Goal: Task Accomplishment & Management: Manage account settings

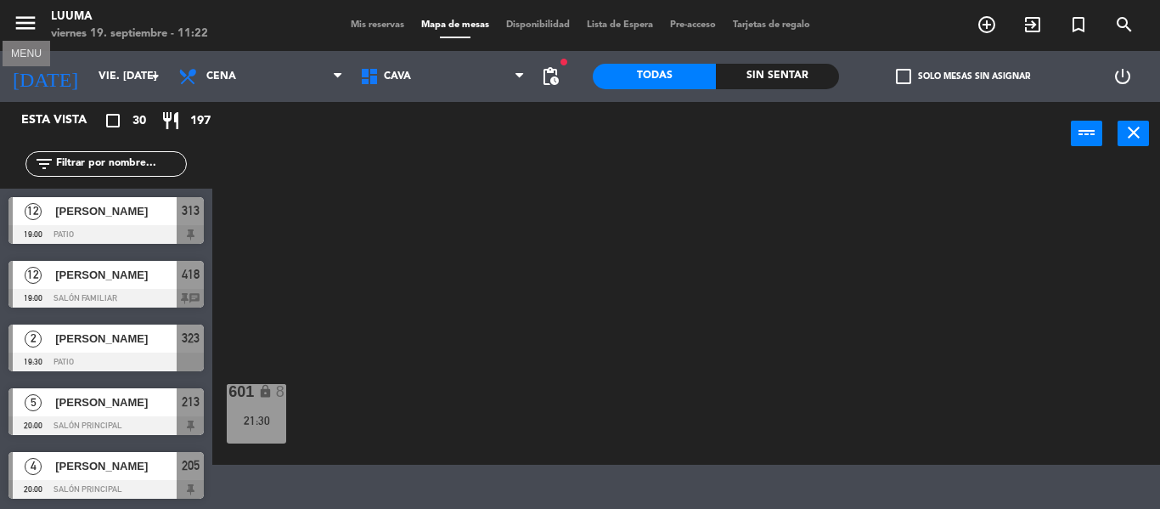
click at [25, 31] on icon "menu" at bounding box center [25, 22] width 25 height 25
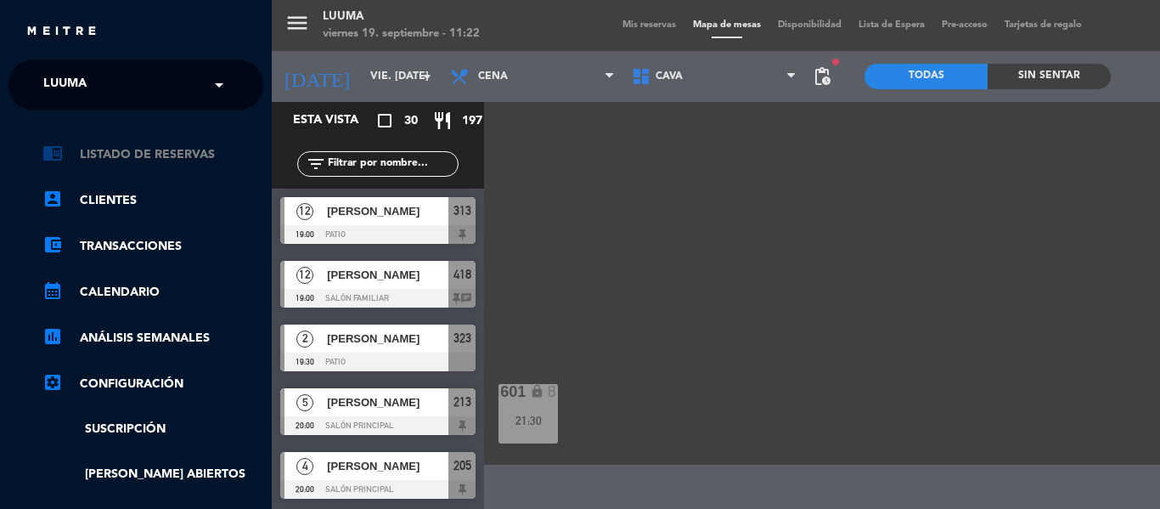
click at [116, 146] on link "chrome_reader_mode Listado de Reservas" at bounding box center [152, 154] width 221 height 20
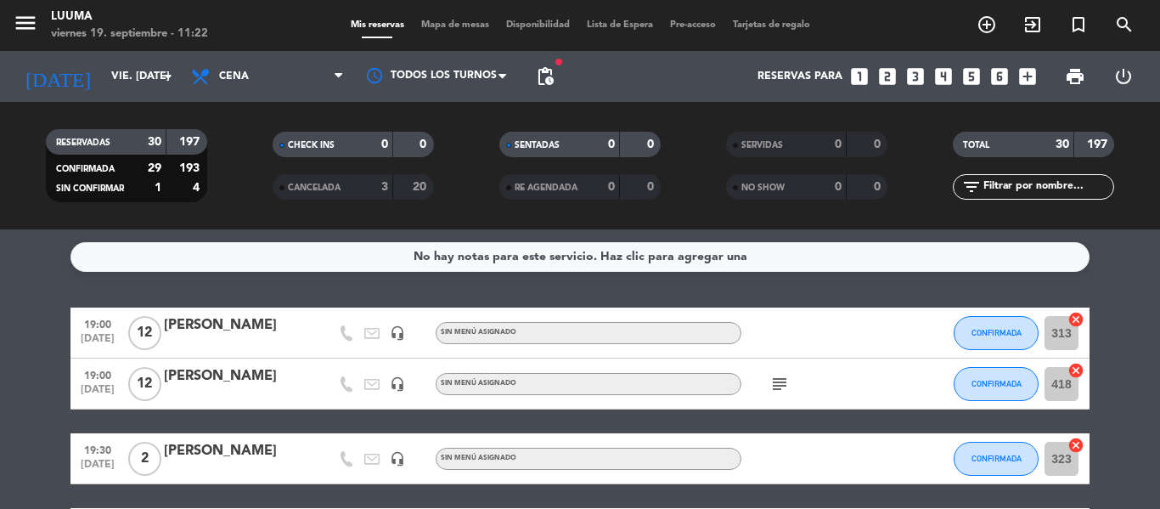
click at [773, 383] on icon "subject" at bounding box center [779, 384] width 20 height 20
click at [856, 364] on div "subject 5 niños el resto adultos" at bounding box center [817, 383] width 153 height 50
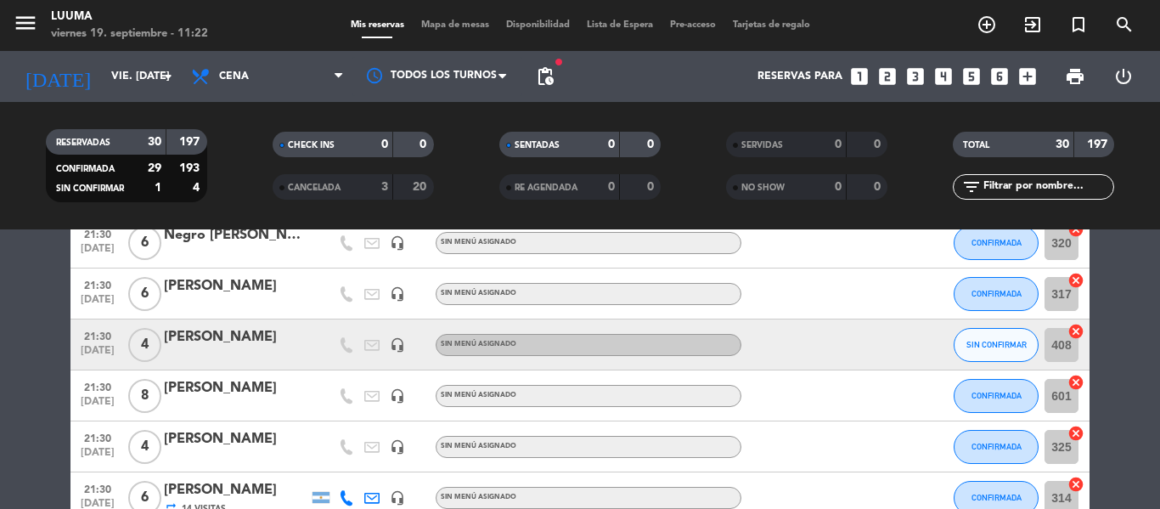
scroll to position [1361, 0]
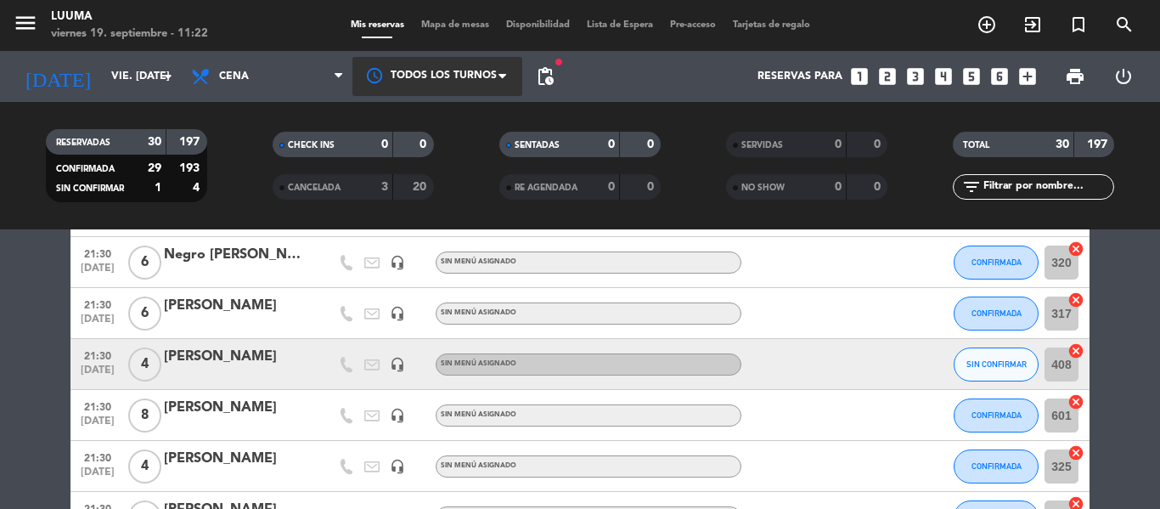
click at [405, 84] on div at bounding box center [437, 76] width 170 height 38
click at [435, 27] on span "Mapa de mesas" at bounding box center [455, 24] width 85 height 9
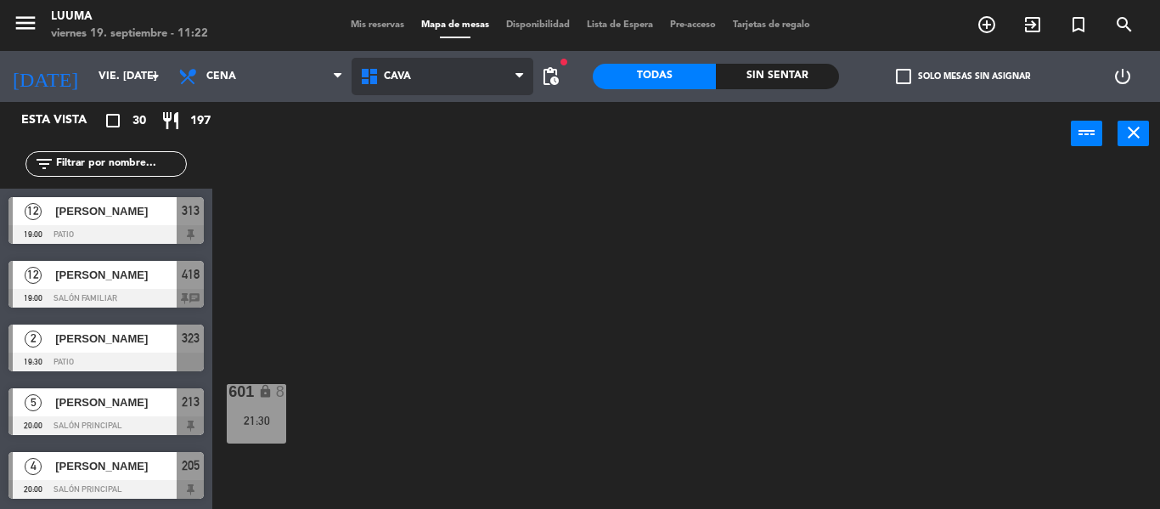
click at [414, 67] on span "Cava" at bounding box center [443, 76] width 182 height 37
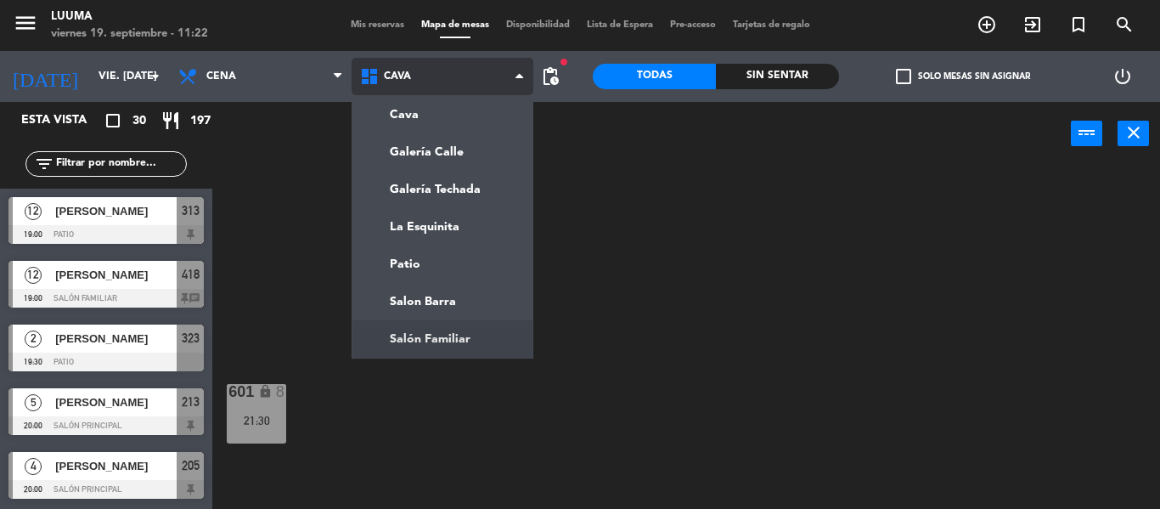
click at [477, 327] on ng-component "menu Luuma viernes 19. septiembre - 11:22 Mis reservas Mapa de mesas Disponibil…" at bounding box center [580, 254] width 1160 height 509
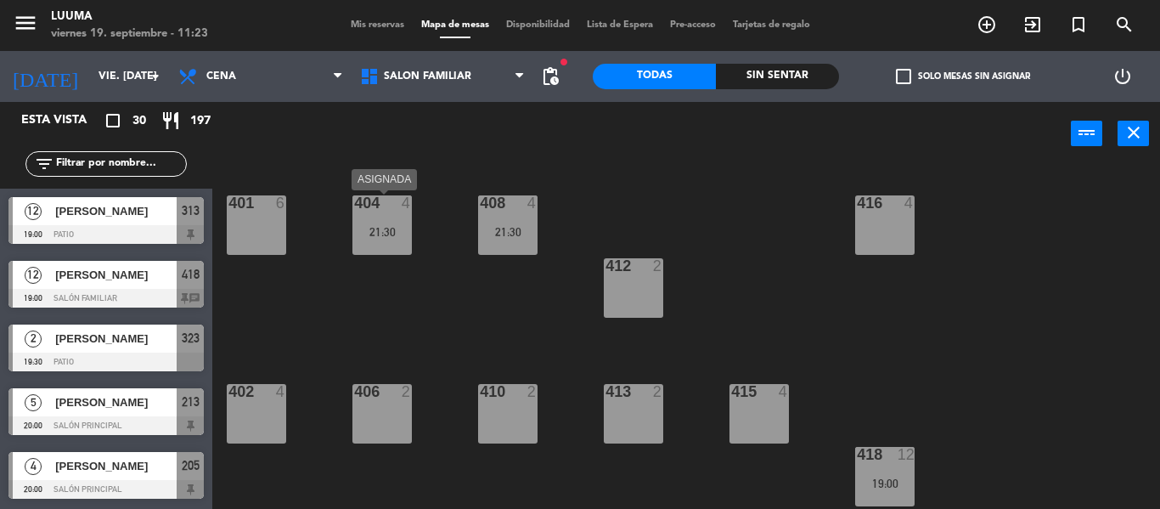
click at [357, 222] on div "404 4 21:30" at bounding box center [381, 224] width 59 height 59
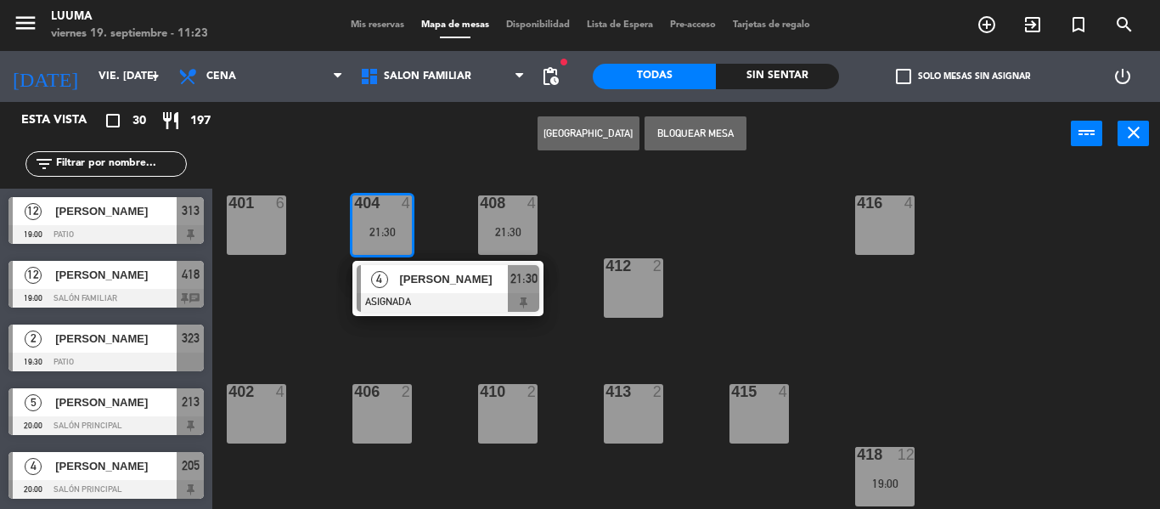
click at [436, 210] on div "401 6 404 4 21:30 4 [PERSON_NAME] ASIGNADA 21:30 408 4 21:30 416 4 412 2 402 4 …" at bounding box center [692, 337] width 936 height 343
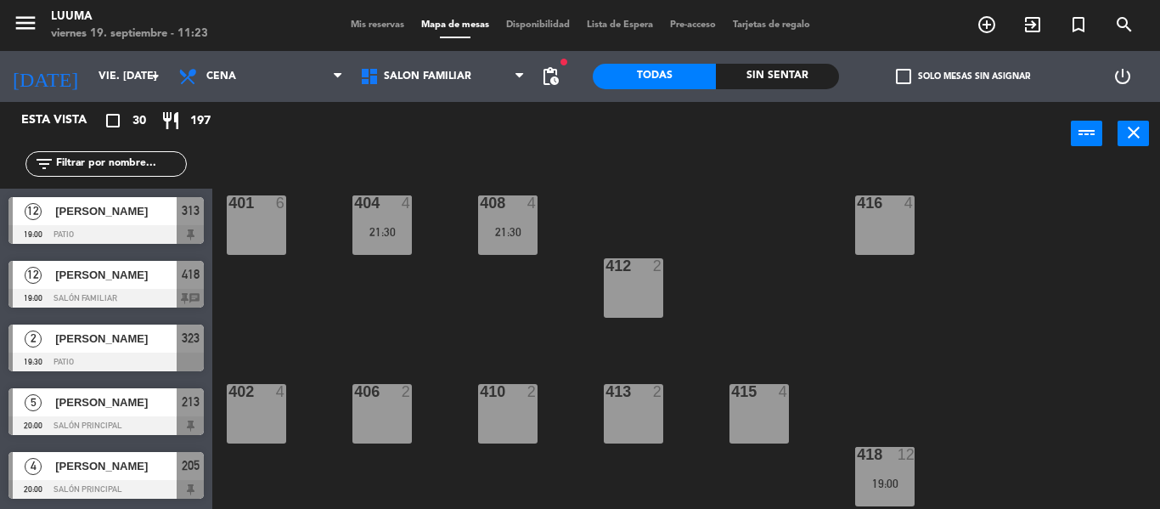
click at [481, 204] on div "408" at bounding box center [480, 202] width 1 height 15
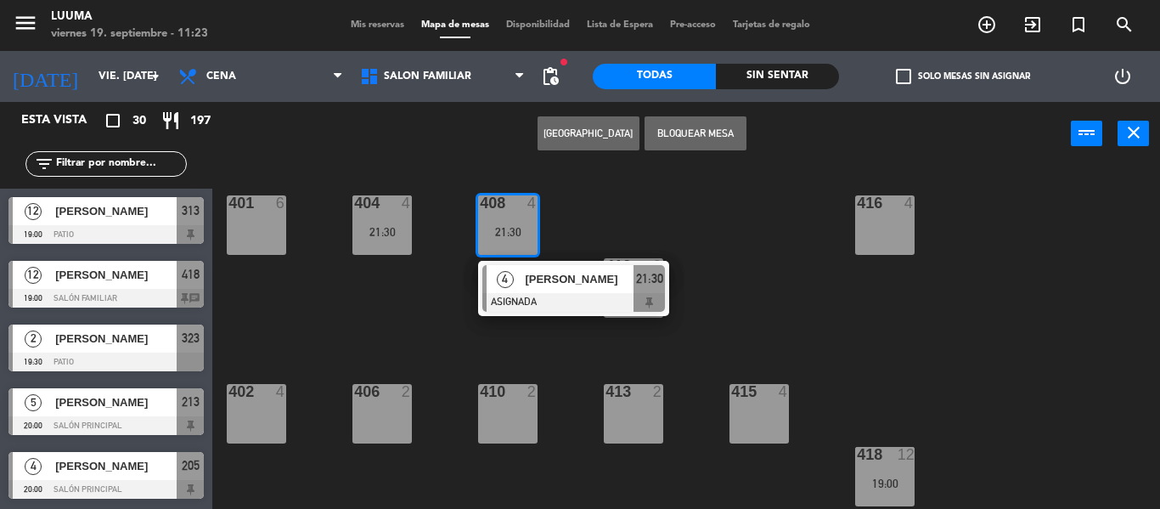
click at [224, 416] on div "401 6 404 4 21:30 408 4 21:30 4 [PERSON_NAME] ASIGNADA 21:30 416 4 412 2 402 4 …" at bounding box center [692, 337] width 936 height 343
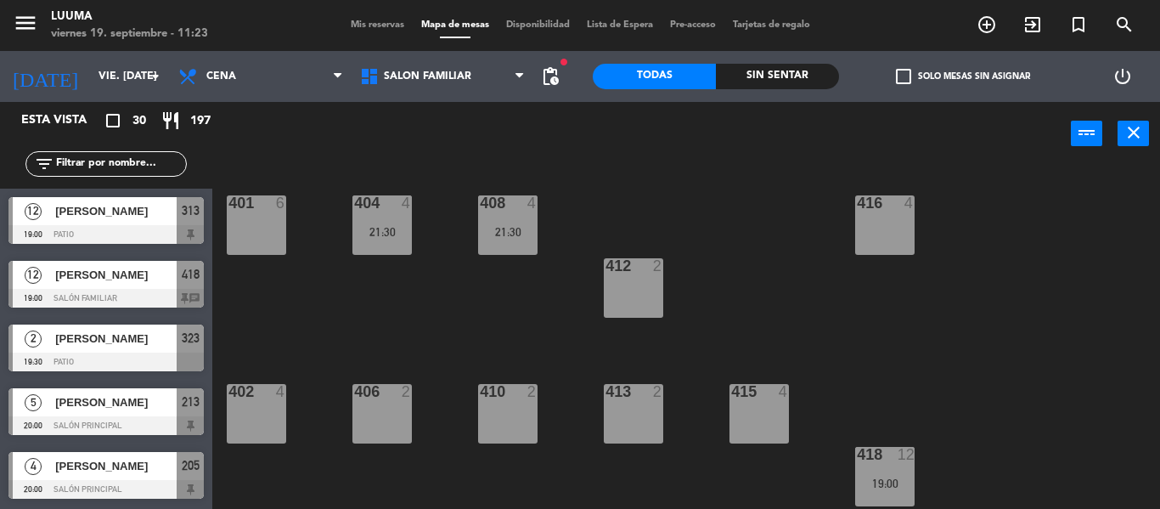
click at [253, 397] on div at bounding box center [256, 391] width 28 height 15
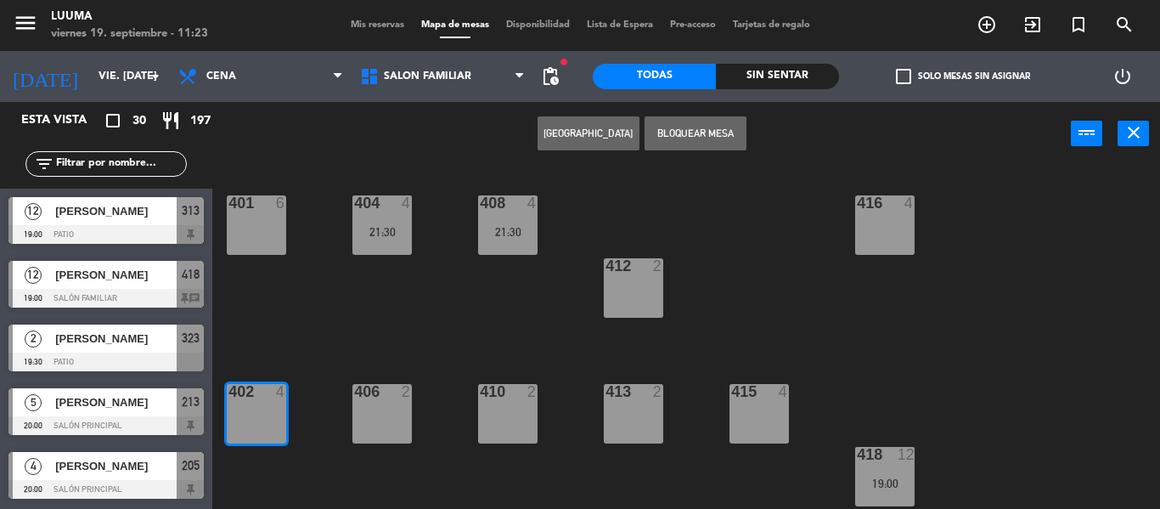
click at [424, 344] on div "401 6 404 4 21:30 408 4 21:30 416 4 412 2 402 4 406 2 410 2 413 2 415 4 418 12 …" at bounding box center [692, 337] width 936 height 343
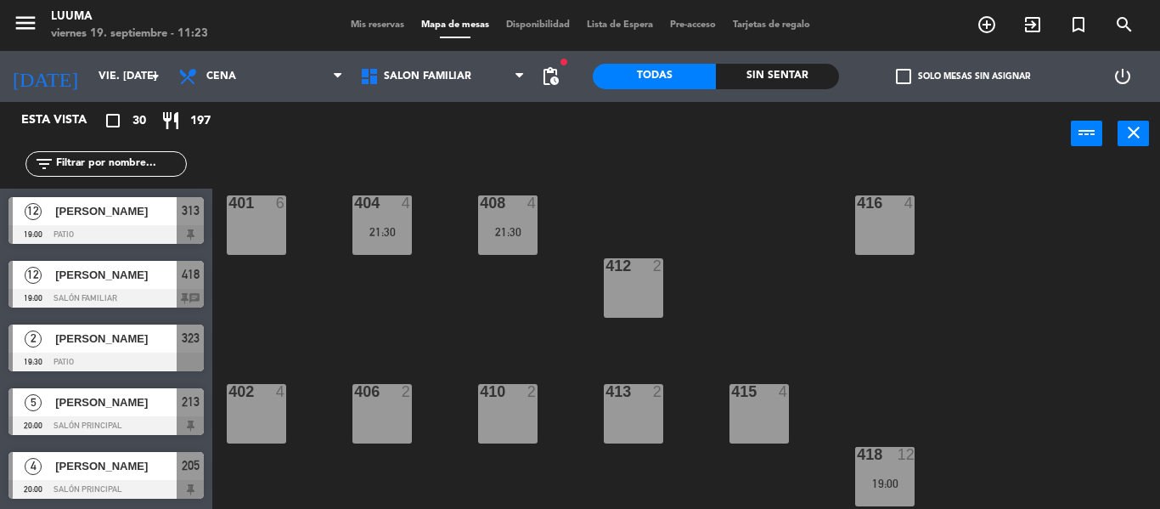
click at [504, 242] on div "408 4 21:30" at bounding box center [507, 224] width 59 height 59
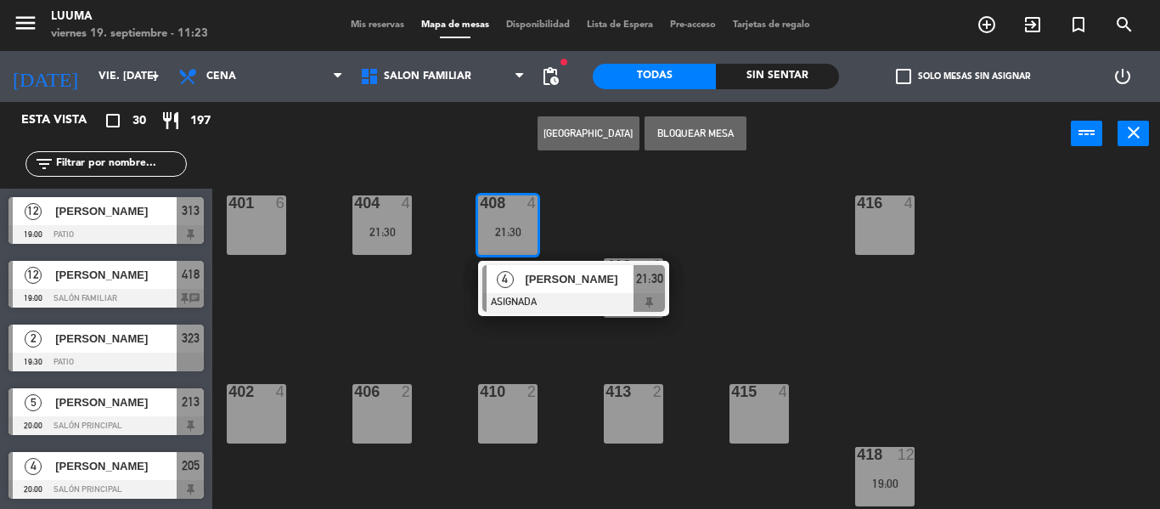
click at [238, 414] on div "402 4" at bounding box center [256, 413] width 59 height 59
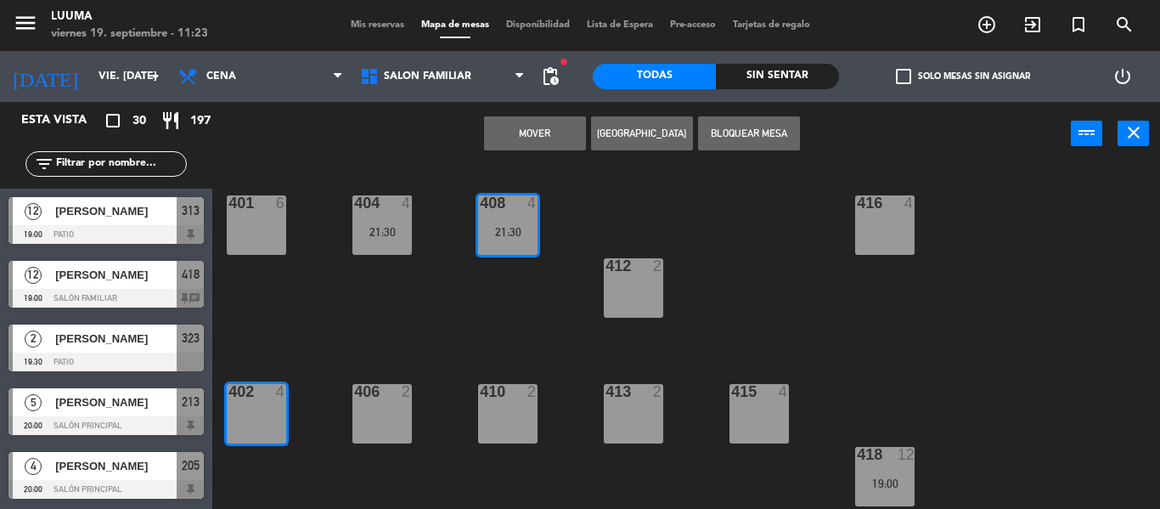
click at [526, 138] on button "Mover" at bounding box center [535, 133] width 102 height 34
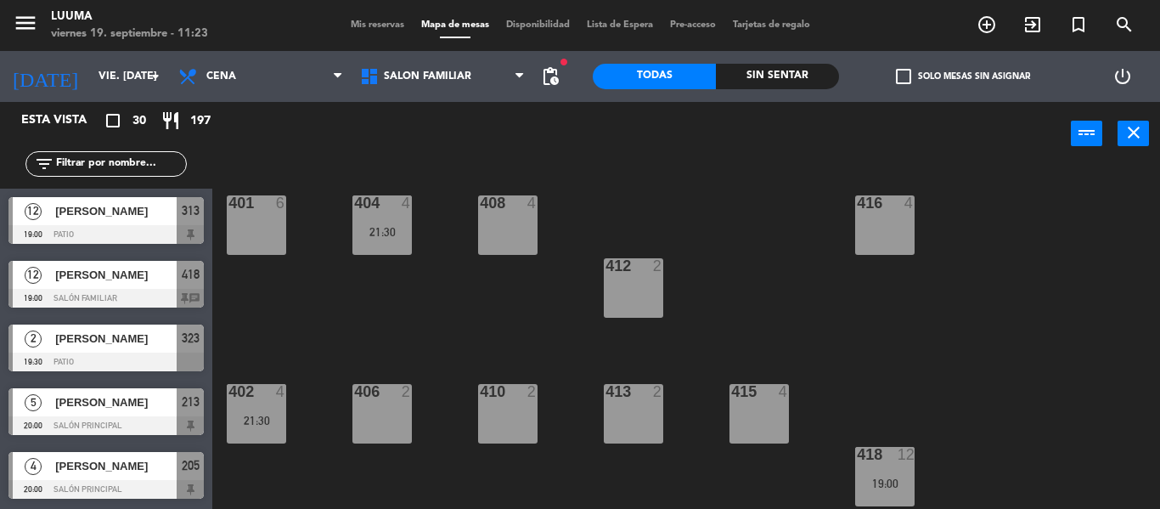
click at [510, 141] on div "power_input close" at bounding box center [641, 134] width 859 height 65
click at [24, 23] on icon "menu" at bounding box center [25, 22] width 25 height 25
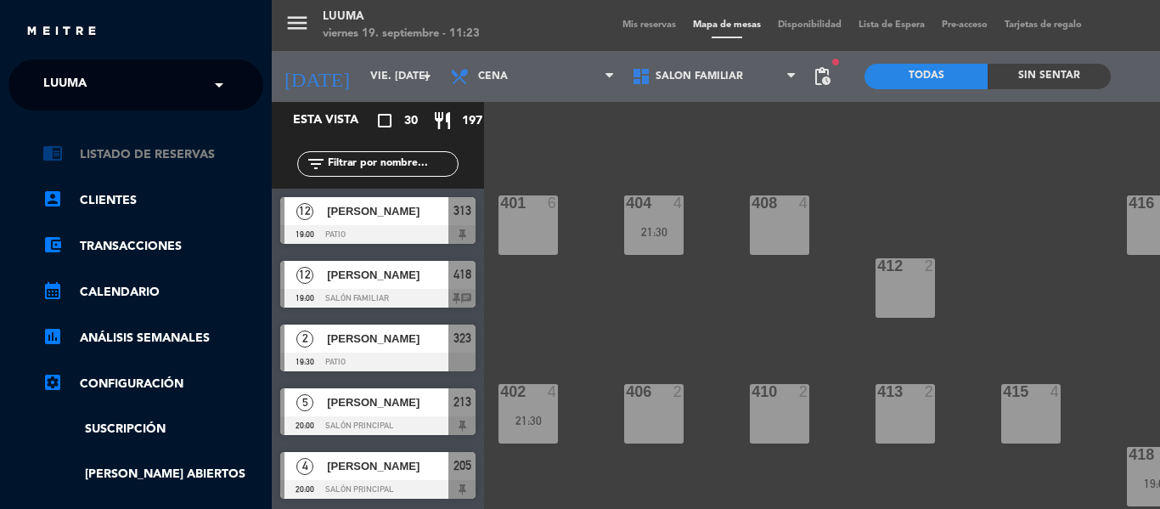
click at [166, 143] on div "chrome_reader_mode Listado de Reservas account_box Clientes account_balance_wal…" at bounding box center [136, 444] width 280 height 668
click at [169, 154] on link "chrome_reader_mode Listado de Reservas" at bounding box center [152, 154] width 221 height 20
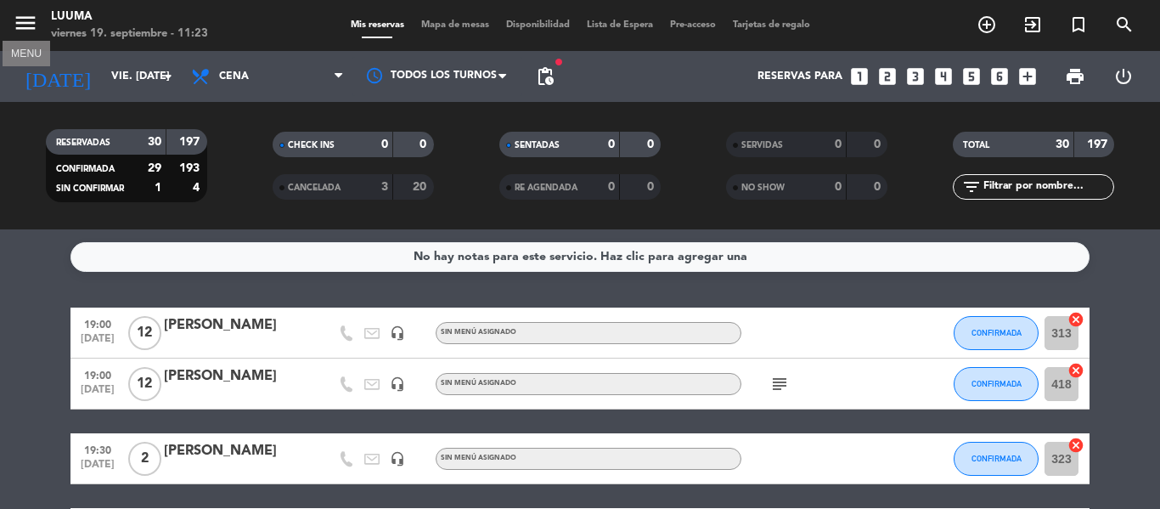
click at [20, 13] on icon "menu" at bounding box center [25, 22] width 25 height 25
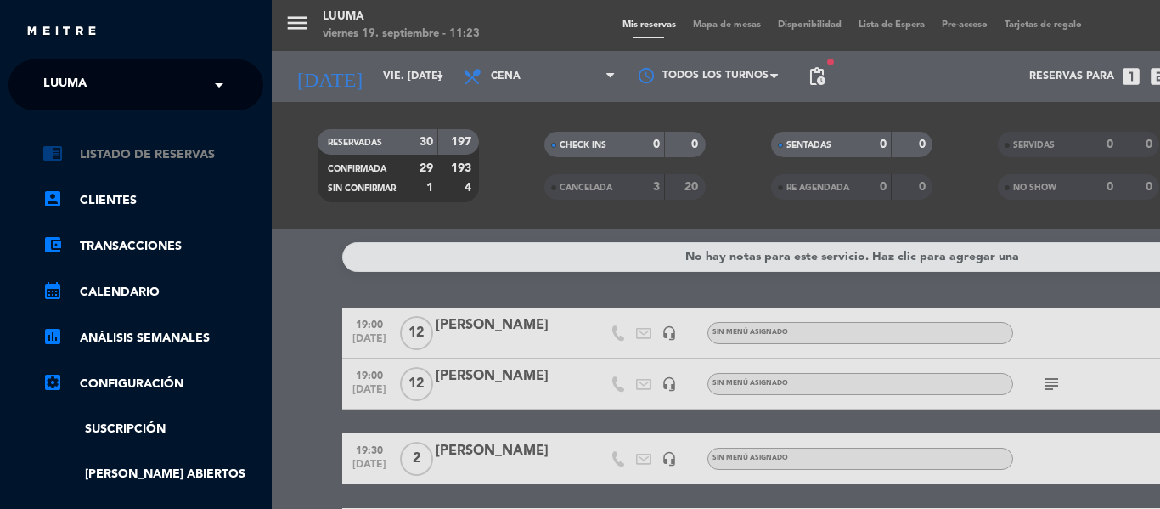
click at [155, 160] on link "chrome_reader_mode Listado de Reservas" at bounding box center [152, 154] width 221 height 20
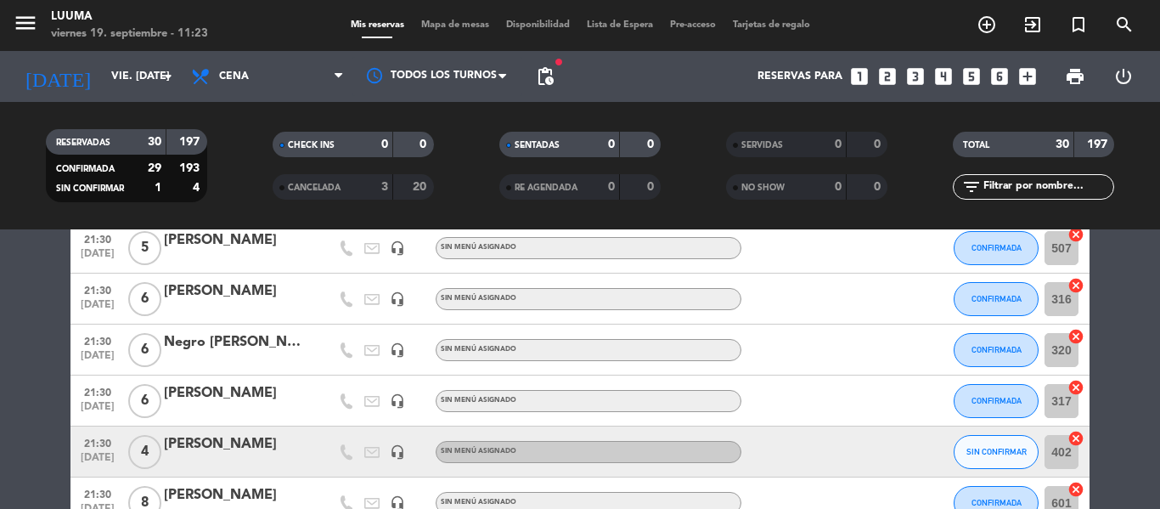
scroll to position [1444, 0]
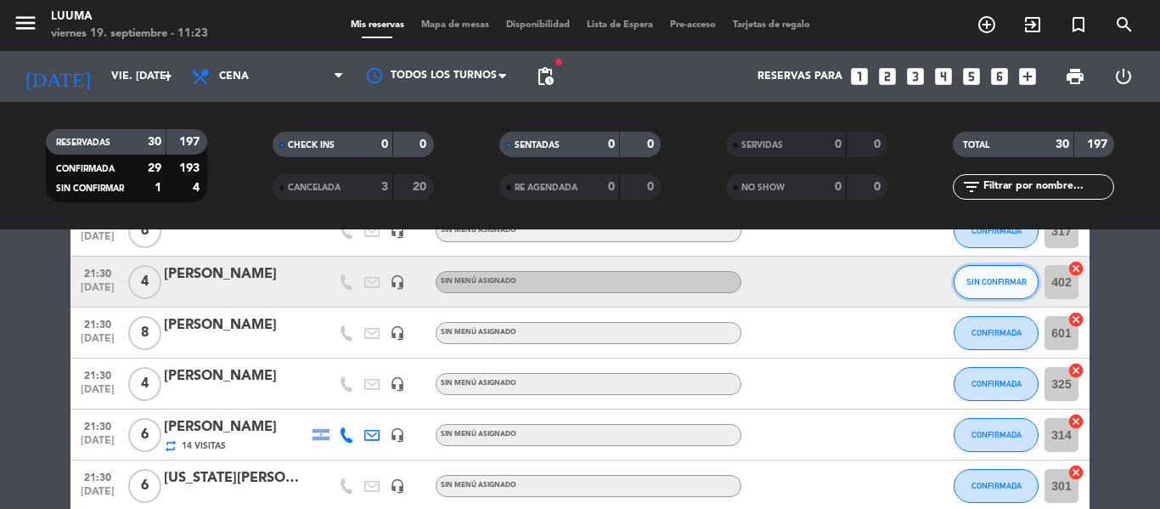
click at [979, 278] on span "SIN CONFIRMAR" at bounding box center [996, 281] width 60 height 9
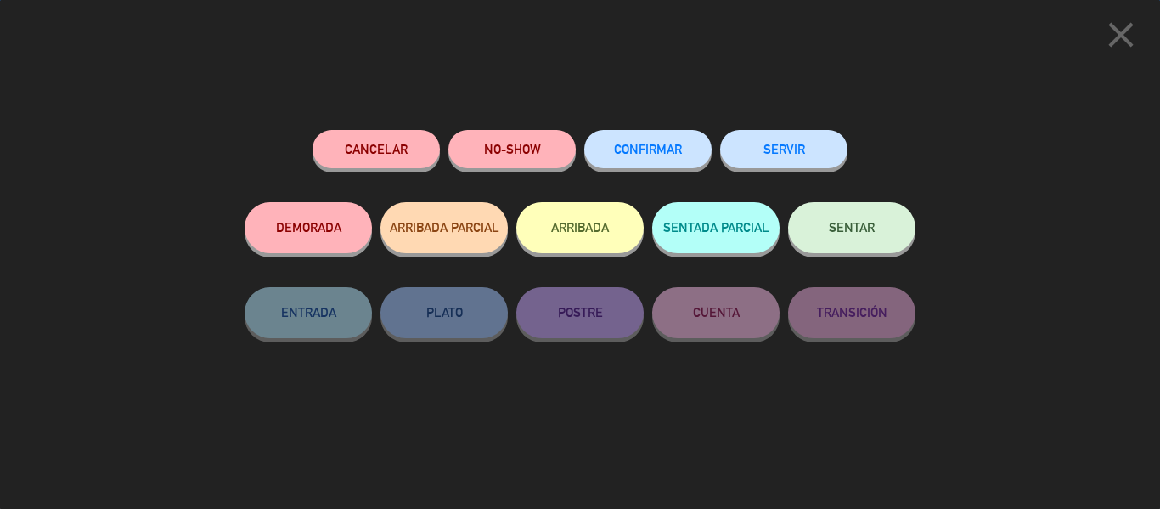
click at [651, 151] on span "CONFIRMAR" at bounding box center [648, 149] width 68 height 14
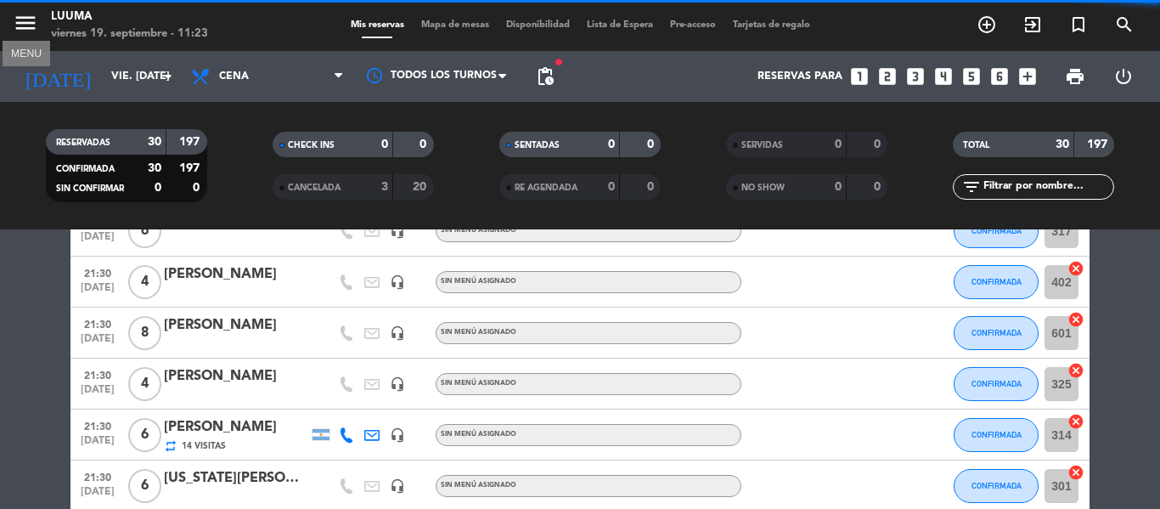
click at [17, 27] on icon "menu" at bounding box center [25, 22] width 25 height 25
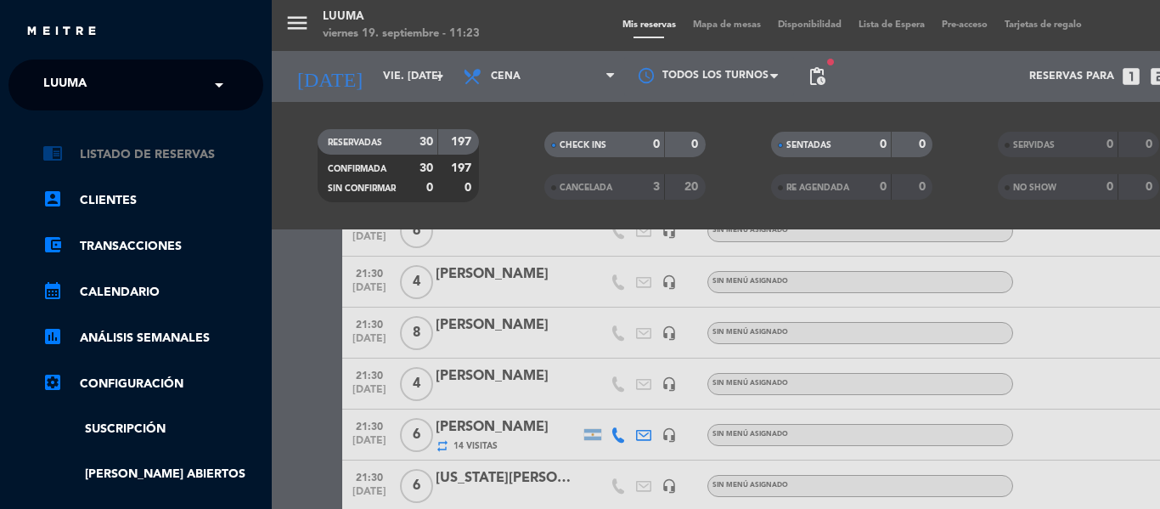
click at [120, 155] on link "chrome_reader_mode Listado de Reservas" at bounding box center [152, 154] width 221 height 20
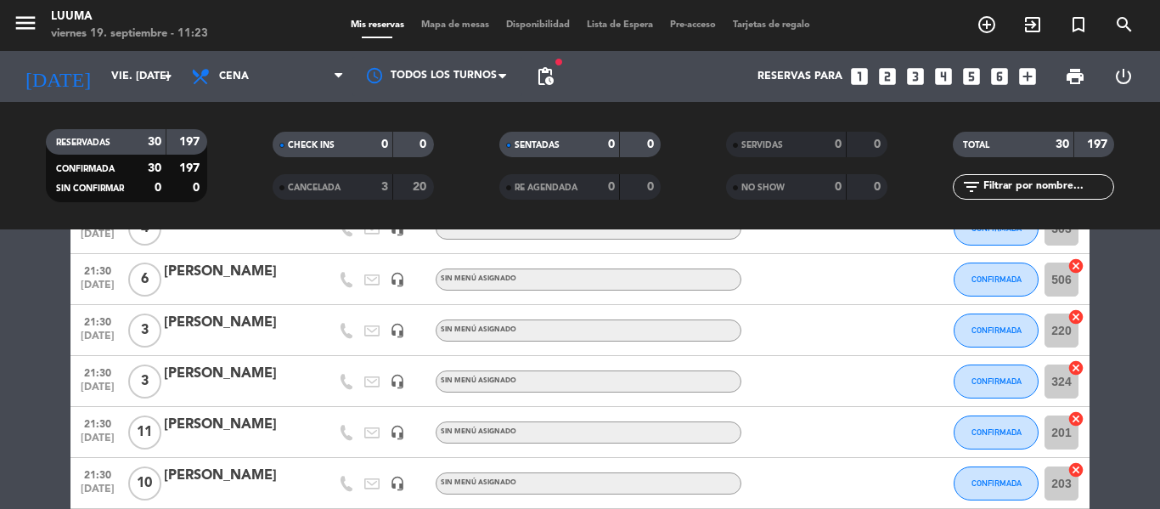
scroll to position [1022, 0]
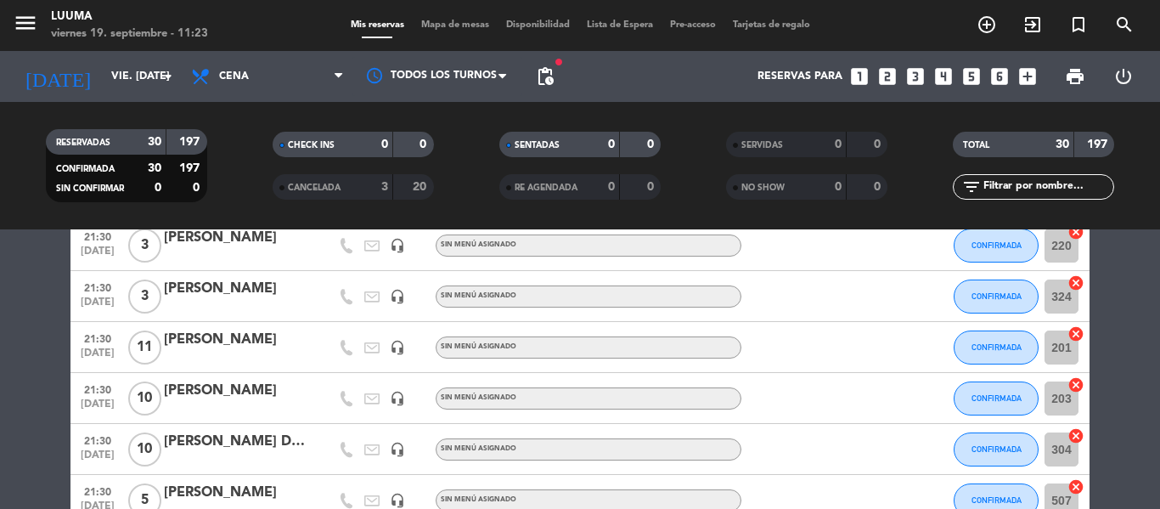
click at [450, 27] on span "Mapa de mesas" at bounding box center [455, 24] width 85 height 9
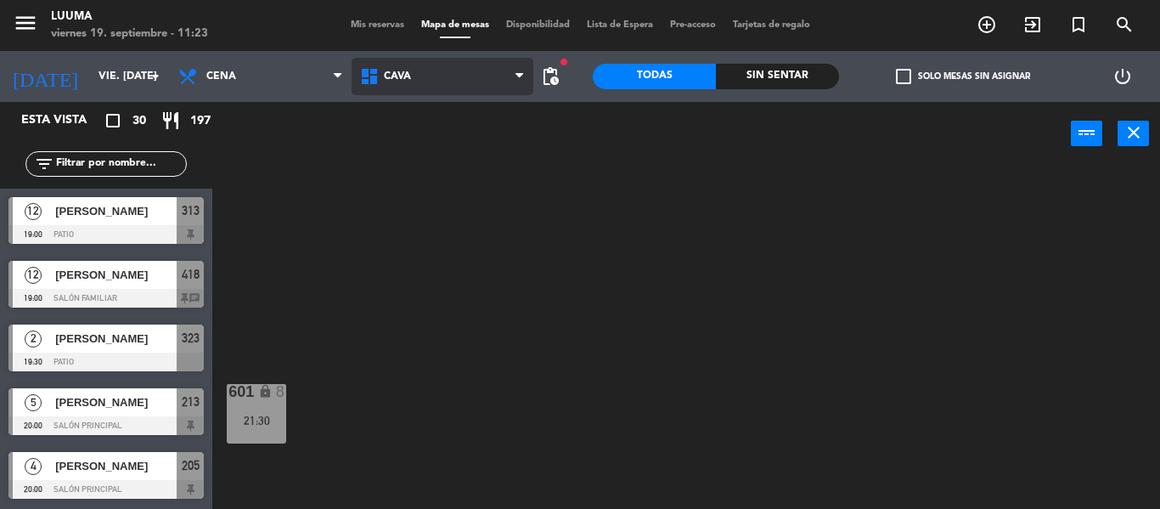
click at [414, 76] on span "Cava" at bounding box center [443, 76] width 182 height 37
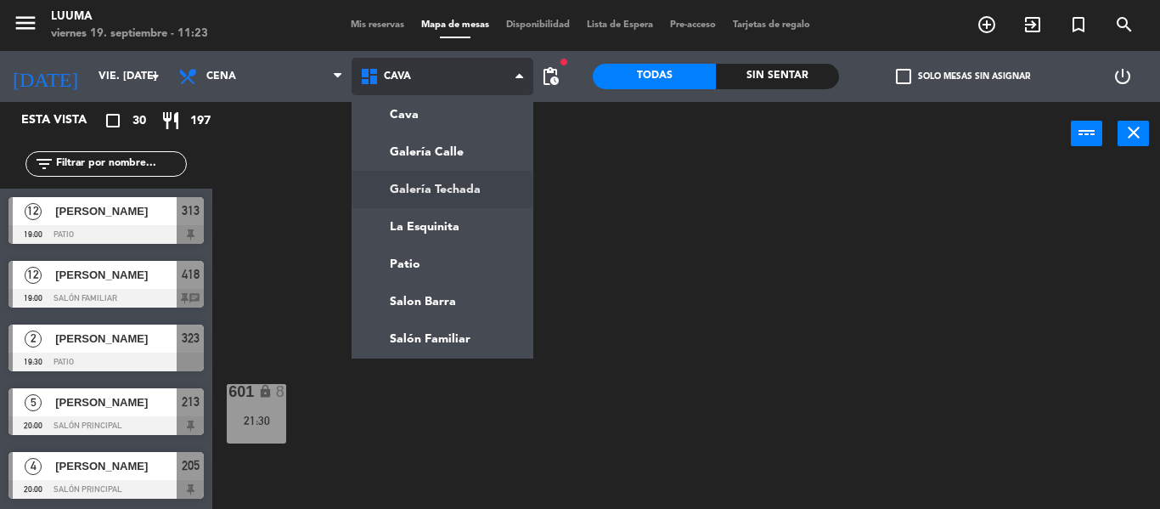
click at [442, 177] on ng-component "menu Luuma viernes 19. septiembre - 11:23 Mis reservas Mapa de mesas Disponibil…" at bounding box center [580, 254] width 1160 height 509
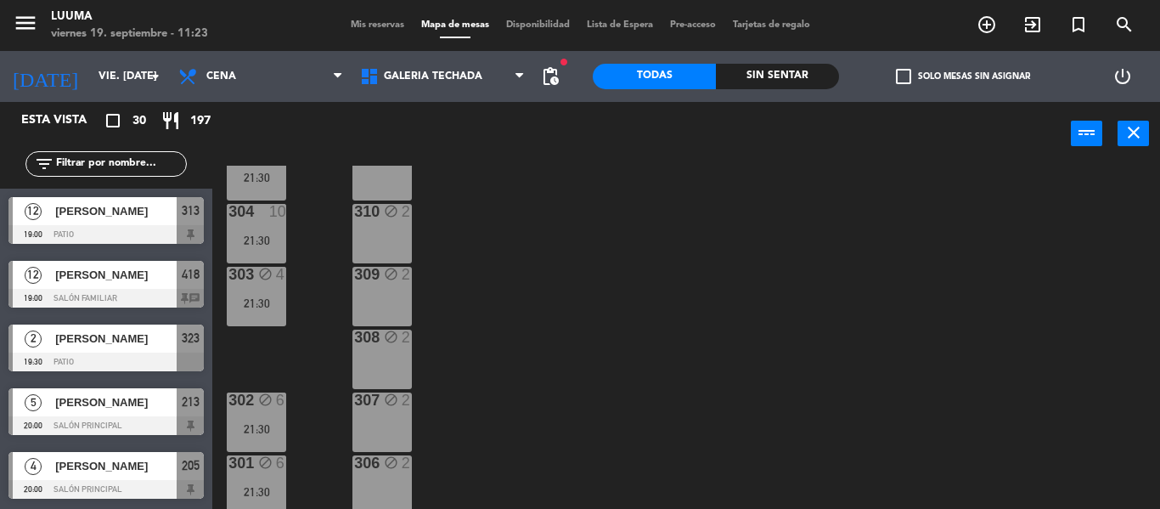
scroll to position [123, 0]
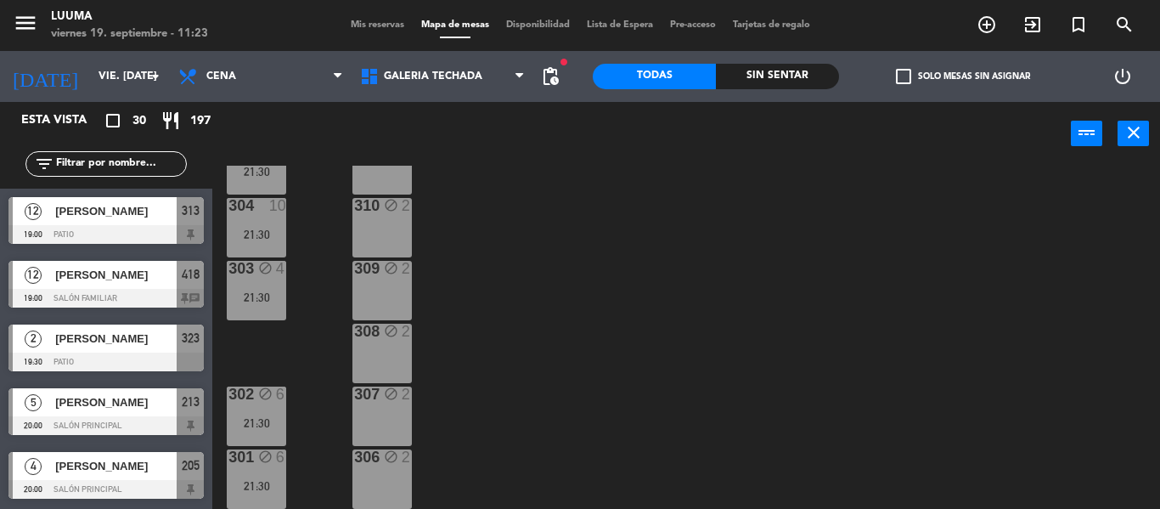
click at [532, 299] on div "305 10 21:30 311 block 2 304 10 21:30 310 block 2 303 block 4 21:30 309 block 2…" at bounding box center [692, 337] width 936 height 343
click at [285, 408] on div "302 block 6 21:30" at bounding box center [256, 415] width 59 height 59
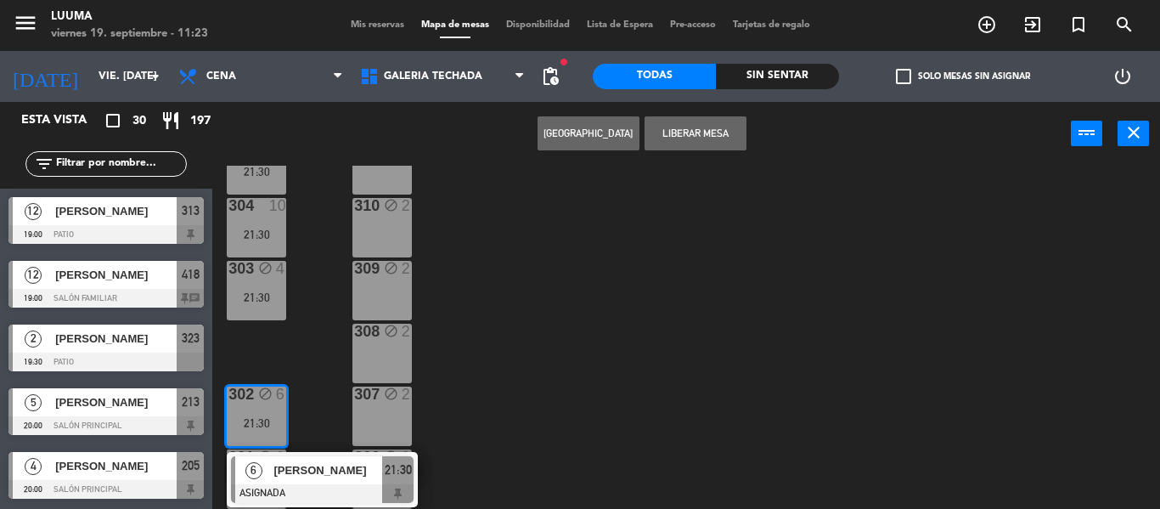
click at [544, 360] on div "305 10 21:30 311 block 2 304 10 21:30 310 block 2 303 block 4 21:30 309 block 2…" at bounding box center [692, 337] width 936 height 343
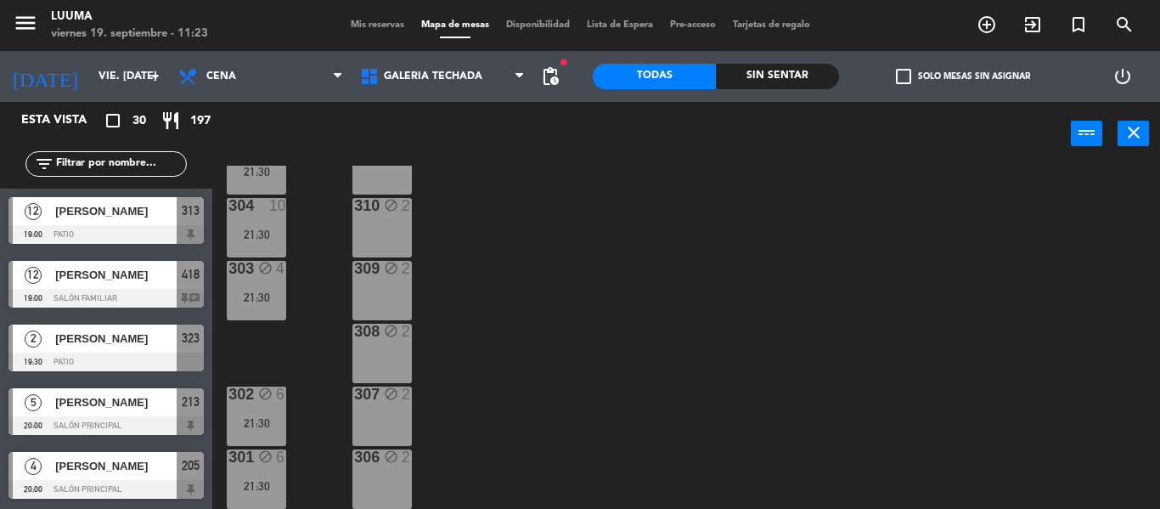
click at [254, 455] on div "block" at bounding box center [256, 457] width 28 height 16
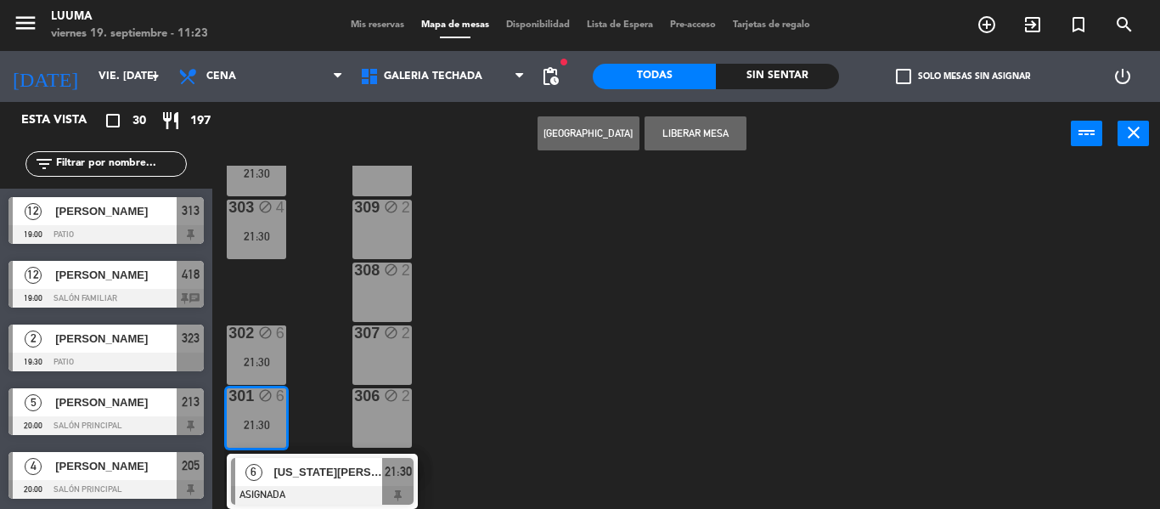
click at [586, 346] on div "305 10 21:30 311 block 2 304 10 21:30 310 block 2 303 block 4 21:30 309 block 2…" at bounding box center [692, 337] width 936 height 343
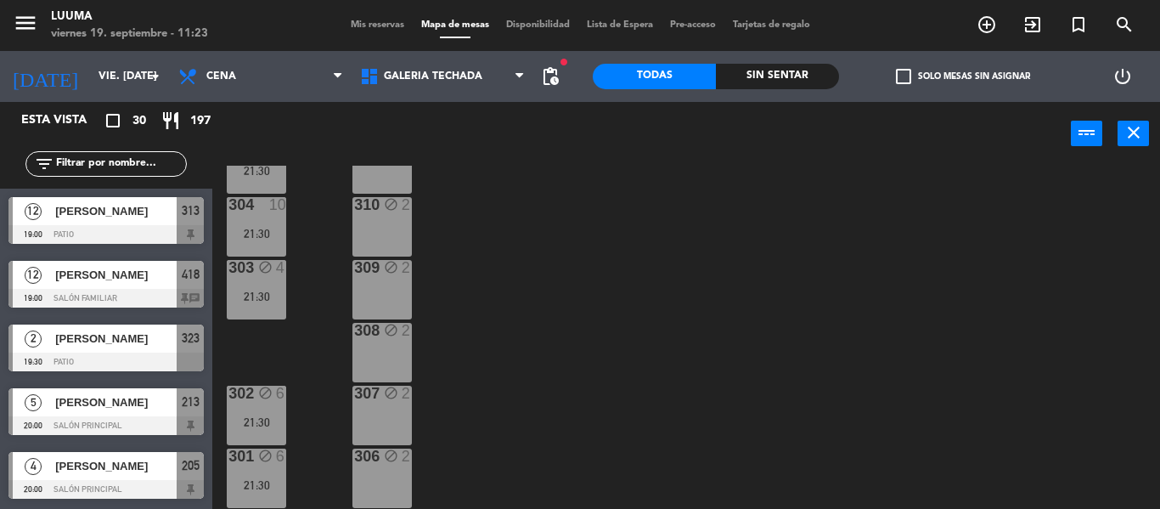
scroll to position [0, 0]
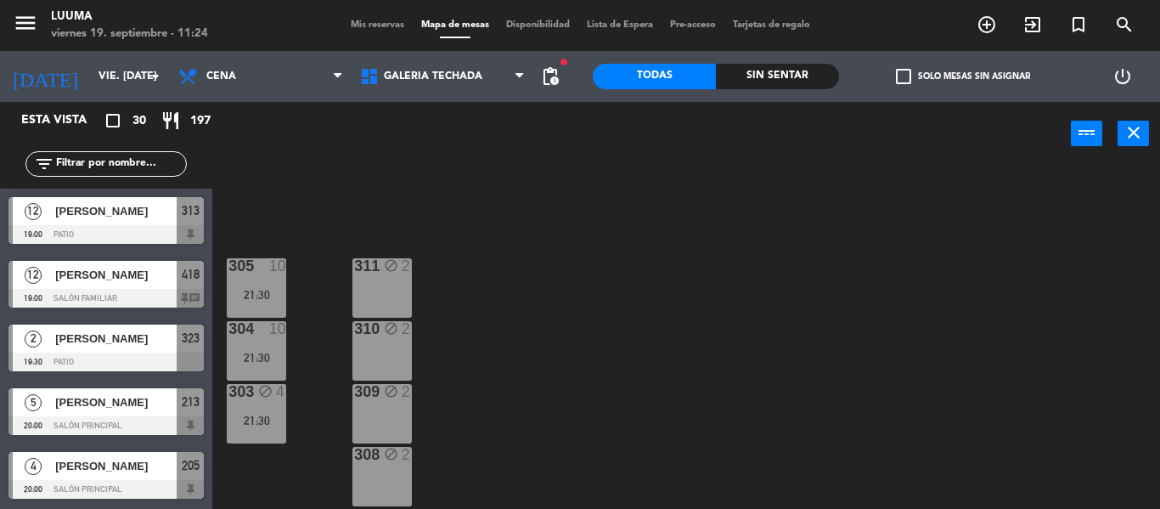
click at [239, 280] on div "305 10 21:30" at bounding box center [256, 287] width 59 height 59
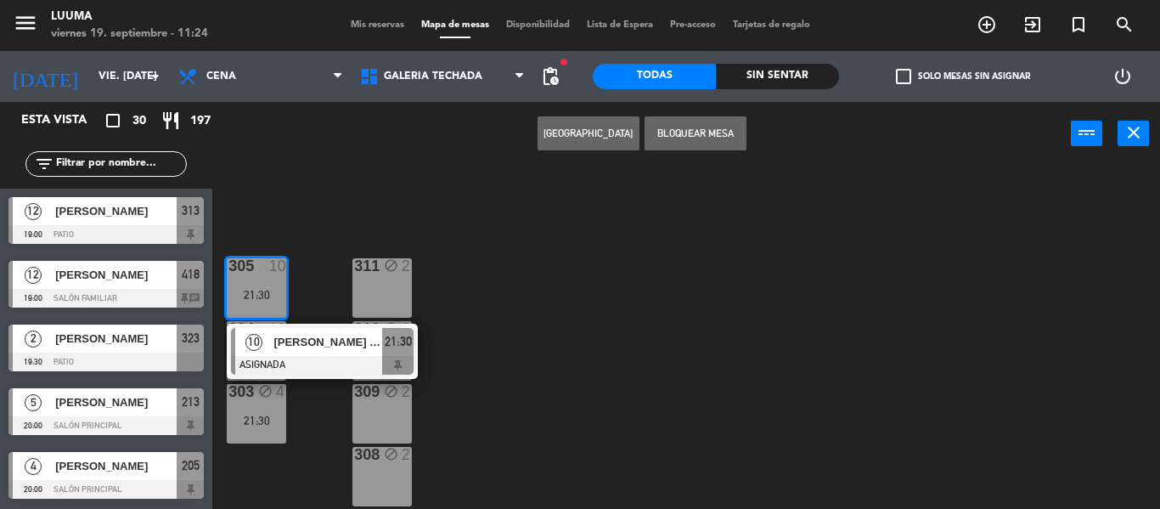
click at [319, 217] on div "305 10 21:30 10 [PERSON_NAME] D"[PERSON_NAME] 21:30 311 block 2 304 10 21:30 31…" at bounding box center [692, 337] width 936 height 343
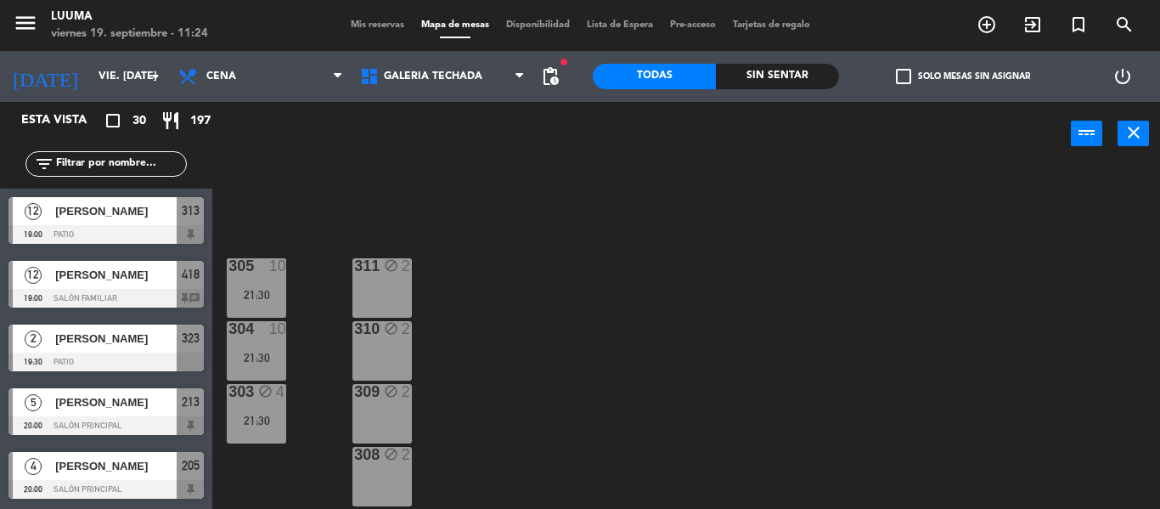
click at [256, 418] on div "21:30" at bounding box center [256, 420] width 59 height 12
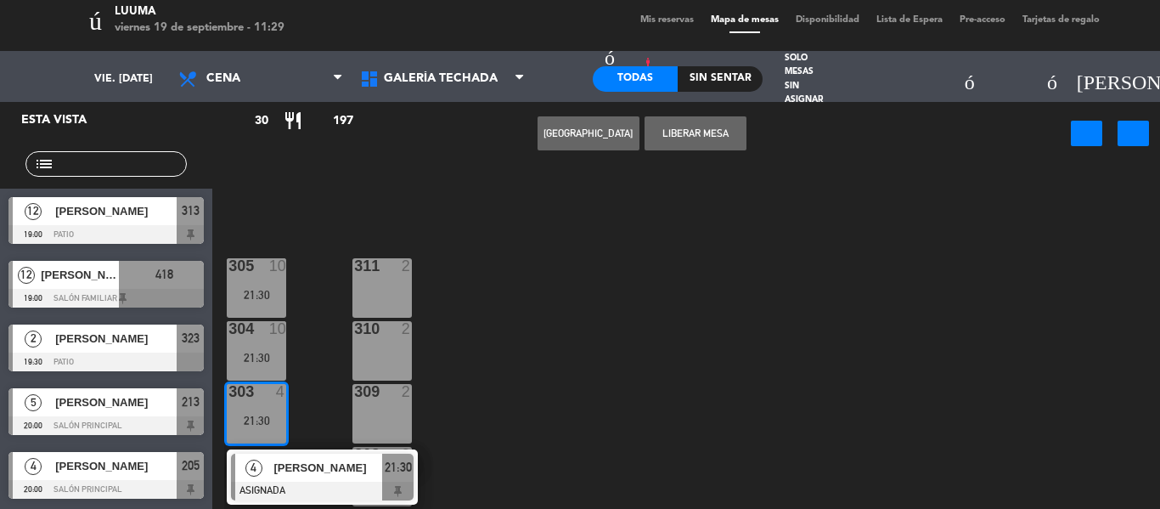
click at [768, 405] on div "305 10 21:30 311 bloquear 2 304 10 21:30 310 bloquear 2 303 bloquear 4 21:30 4 …" at bounding box center [692, 337] width 936 height 343
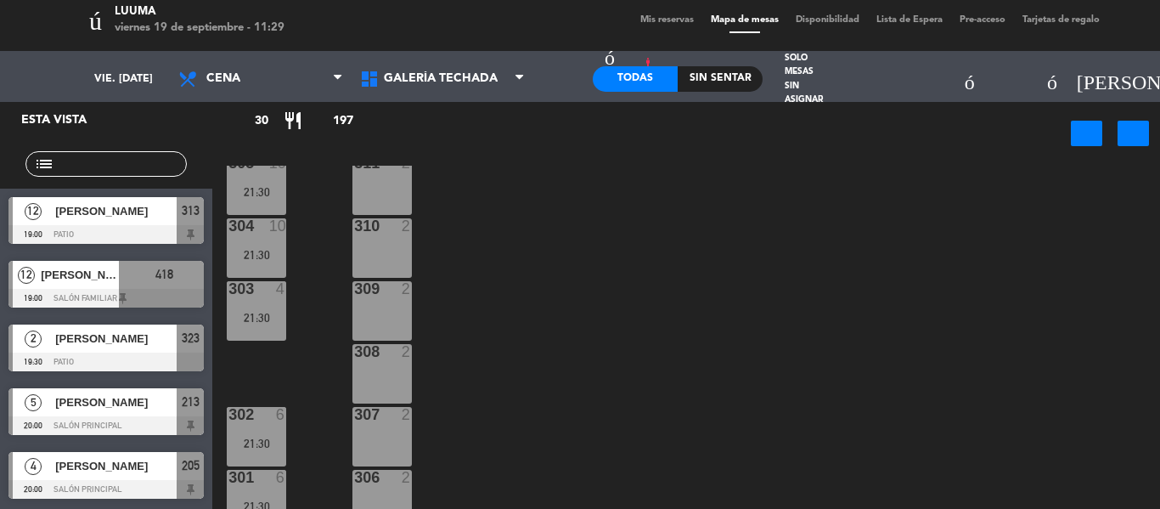
scroll to position [123, 0]
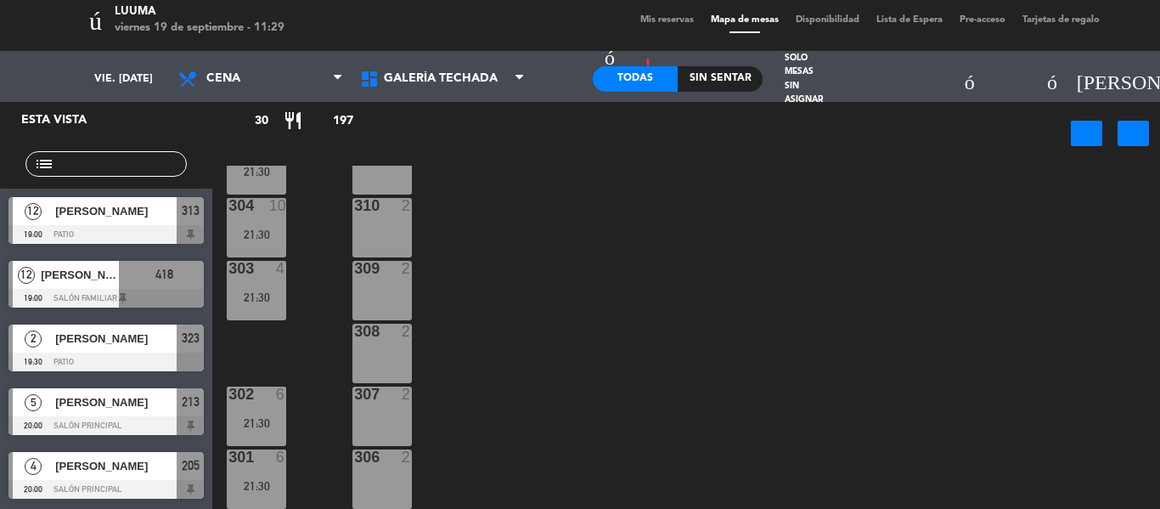
click at [761, 266] on div "305 10 21:30 311 bloquear 2 304 10 21:30 310 bloquear 2 303 bloquear 4 21:30 30…" at bounding box center [692, 337] width 936 height 343
click at [651, 307] on div "305 10 21:30 311 bloquear 2 304 10 21:30 310 bloquear 2 303 bloquear 4 21:30 30…" at bounding box center [692, 337] width 936 height 343
click at [699, 251] on div "305 10 21:30 311 bloquear 2 304 10 21:30 310 bloquear 2 303 bloquear 4 21:30 30…" at bounding box center [692, 337] width 936 height 343
click at [182, 311] on div "12 [PERSON_NAME] 19:00 Salón Familiar 418 charlar" at bounding box center [106, 284] width 212 height 64
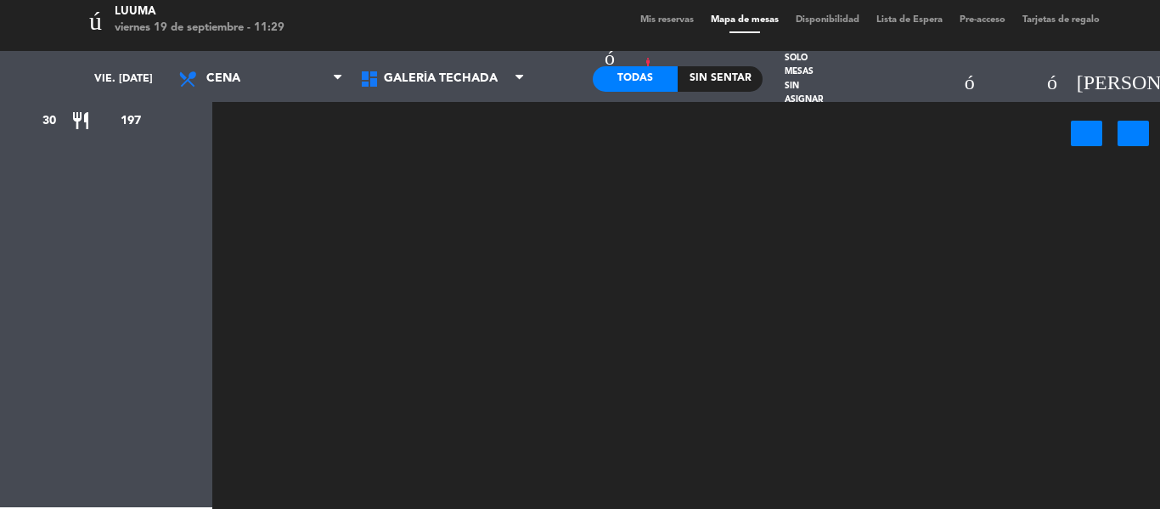
scroll to position [0, 0]
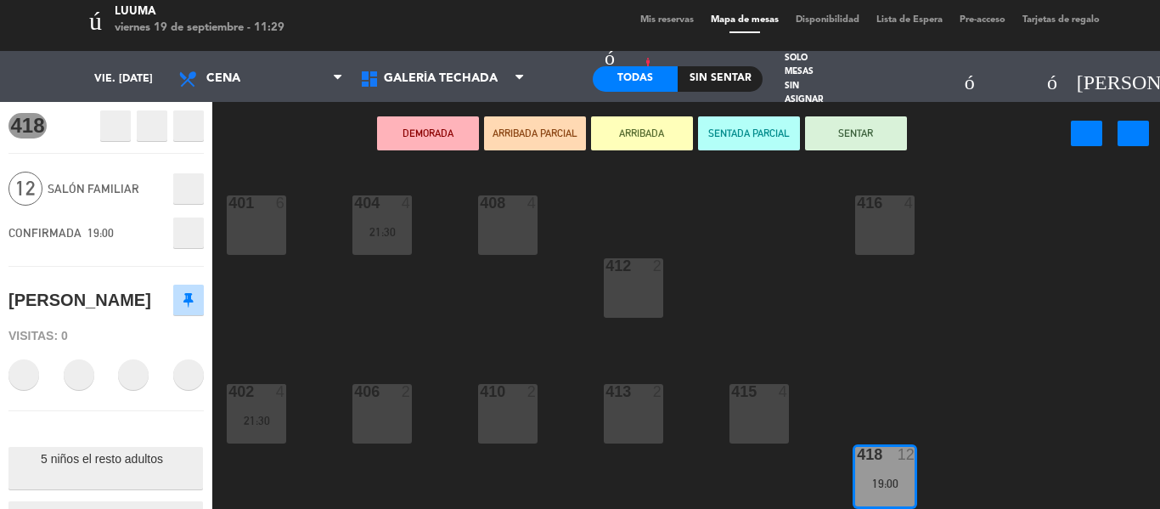
click at [269, 121] on div "DEMORADA ARRIBADA PARCIAL ARRIBADA SENTADA PARCIAL SENTAR potencia de entrada c…" at bounding box center [641, 134] width 859 height 65
drag, startPoint x: 1108, startPoint y: 231, endPoint x: 1096, endPoint y: 229, distance: 12.0
click at [1109, 231] on div "401 6 404 4 21:30 408 4 416 4 412 2 402 4 21:30 406 2 410 2 413 2 415 4 418 12 …" at bounding box center [692, 337] width 936 height 343
